Goal: Transaction & Acquisition: Book appointment/travel/reservation

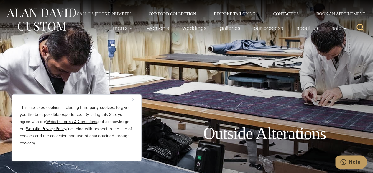
click at [133, 98] on img "Close" at bounding box center [133, 99] width 3 height 3
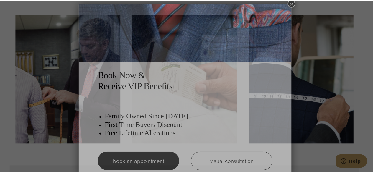
scroll to position [3, 0]
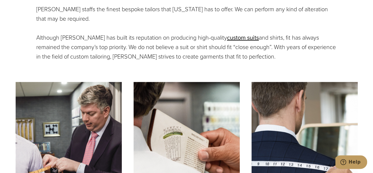
scroll to position [0, 0]
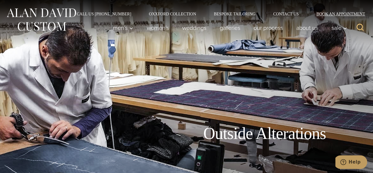
click at [334, 13] on link "Book an Appointment" at bounding box center [338, 14] width 60 height 4
